Goal: Use online tool/utility: Use online tool/utility

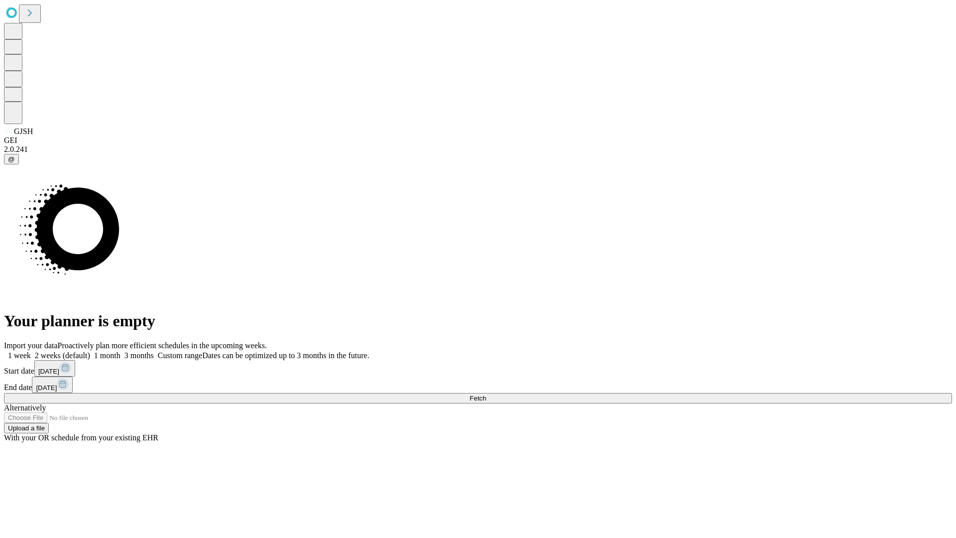
click at [486, 395] on span "Fetch" at bounding box center [478, 398] width 16 height 7
